Goal: Find contact information: Find contact information

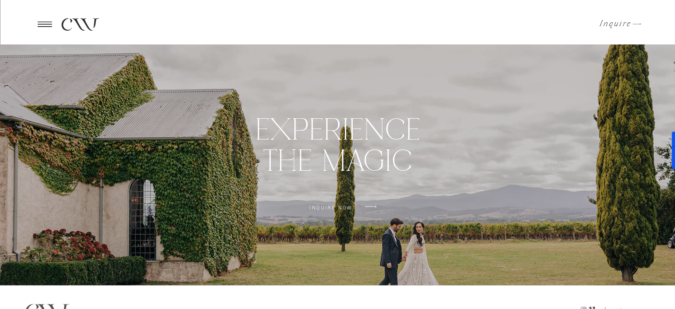
scroll to position [2589, 0]
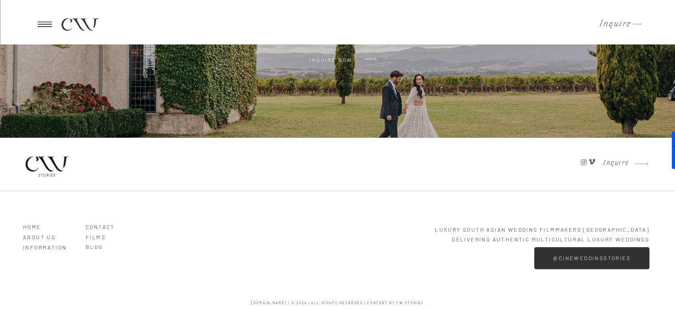
click at [103, 225] on h3 "Contact" at bounding box center [111, 225] width 51 height 8
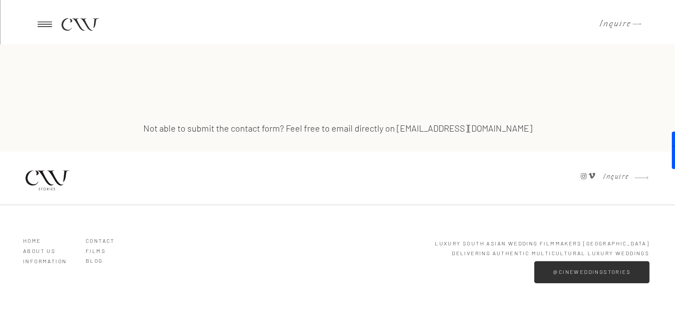
scroll to position [813, 0]
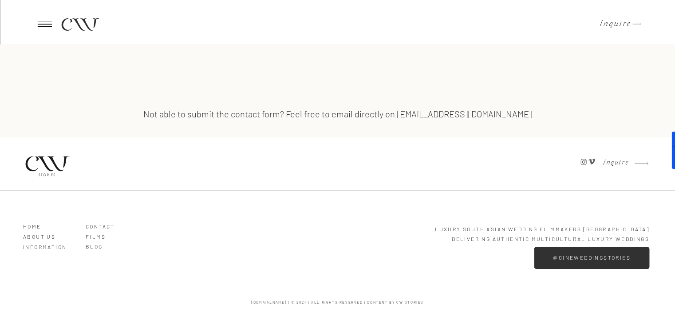
click at [44, 23] on icon at bounding box center [45, 24] width 22 height 21
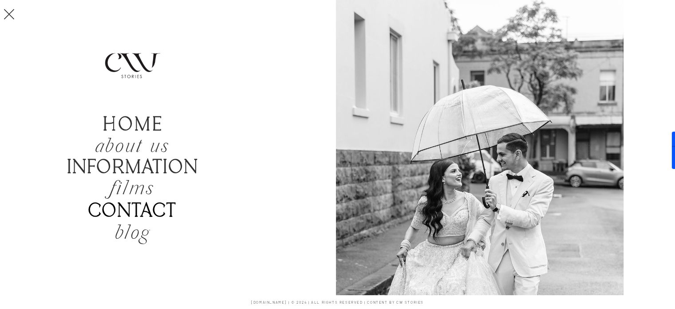
click at [139, 211] on b "Contact" at bounding box center [132, 211] width 89 height 23
click at [133, 214] on b "Contact" at bounding box center [132, 211] width 89 height 23
click at [135, 211] on b "Contact" at bounding box center [132, 211] width 89 height 23
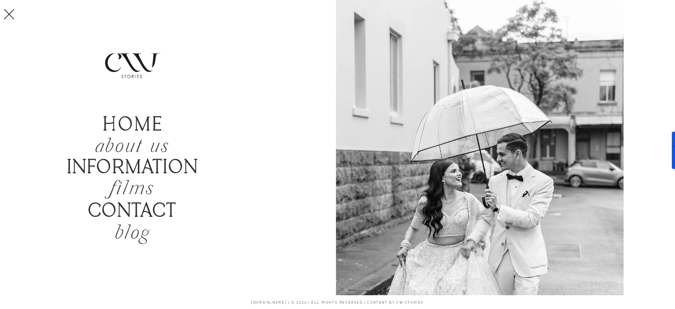
click at [9, 17] on icon at bounding box center [9, 14] width 18 height 28
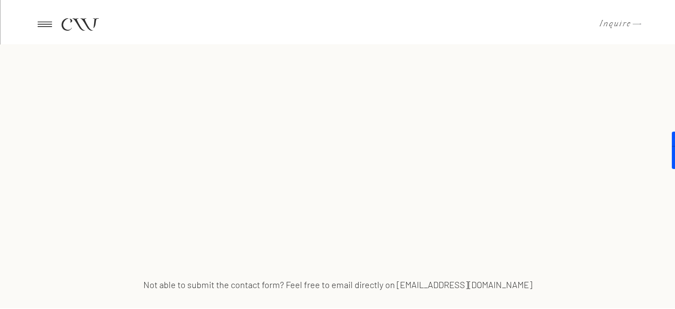
scroll to position [636, 0]
